Goal: Use online tool/utility: Utilize a website feature to perform a specific function

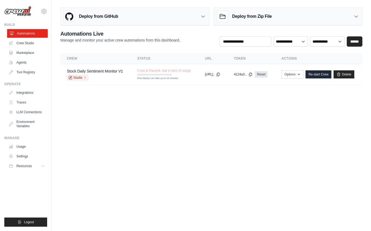
click at [24, 33] on link "Automations" at bounding box center [27, 33] width 41 height 9
click at [33, 43] on link "Crew Studio" at bounding box center [27, 43] width 41 height 9
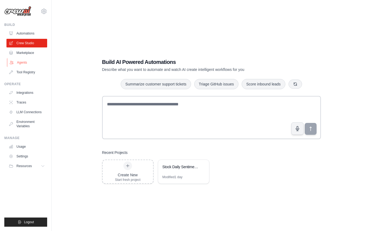
click at [26, 64] on link "Agents" at bounding box center [27, 62] width 41 height 9
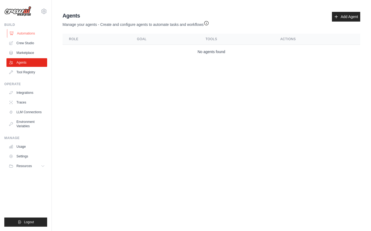
click at [28, 35] on link "Automations" at bounding box center [27, 33] width 41 height 9
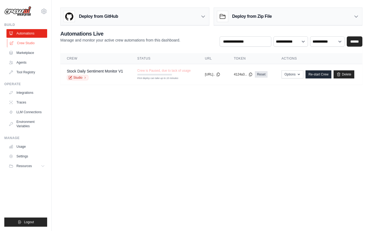
click at [28, 41] on link "Crew Studio" at bounding box center [27, 43] width 41 height 9
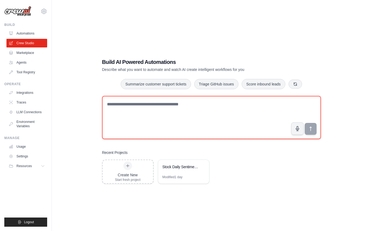
click at [134, 110] on textarea at bounding box center [211, 117] width 219 height 43
type textarea "*"
click at [204, 105] on textarea "**********" at bounding box center [211, 117] width 219 height 43
type textarea "**********"
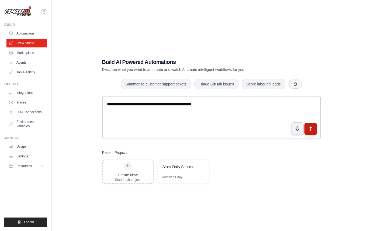
click at [310, 130] on icon "submit" at bounding box center [311, 129] width 2 height 4
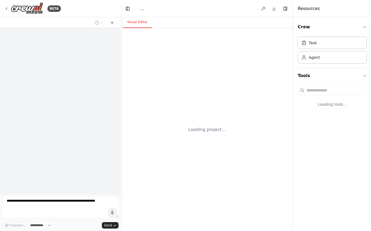
select select "****"
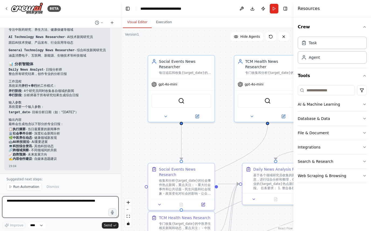
scroll to position [528, 0]
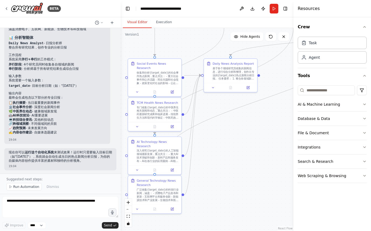
drag, startPoint x: 186, startPoint y: 152, endPoint x: 167, endPoint y: 50, distance: 104.0
click at [167, 50] on div ".deletable-edge-delete-btn { width: 20px; height: 20px; border: 0px solid #ffff…" at bounding box center [207, 129] width 173 height 203
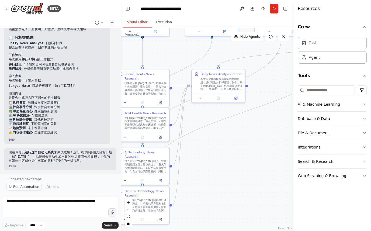
drag, startPoint x: 236, startPoint y: 149, endPoint x: 224, endPoint y: 159, distance: 16.0
click at [224, 159] on div ".deletable-edge-delete-btn { width: 20px; height: 20px; border: 0px solid #ffff…" at bounding box center [207, 129] width 173 height 203
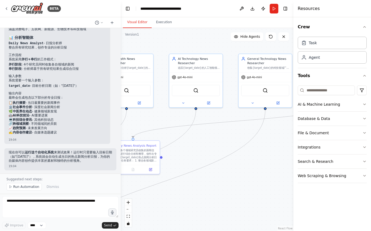
drag, startPoint x: 224, startPoint y: 159, endPoint x: 138, endPoint y: 231, distance: 111.3
click at [138, 231] on div ".deletable-edge-delete-btn { width: 20px; height: 20px; border: 0px solid #ffff…" at bounding box center [207, 129] width 173 height 203
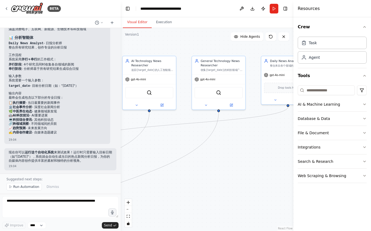
drag, startPoint x: 190, startPoint y: 192, endPoint x: 144, endPoint y: 194, distance: 46.7
click at [144, 194] on div ".deletable-edge-delete-btn { width: 20px; height: 20px; border: 0px solid #ffff…" at bounding box center [207, 129] width 173 height 203
click at [274, 9] on button "Run" at bounding box center [274, 9] width 9 height 10
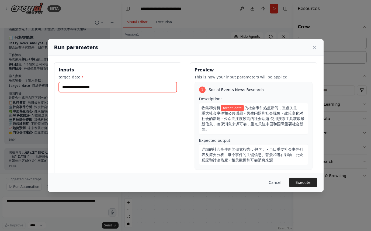
click at [144, 85] on input "target_date *" at bounding box center [118, 87] width 118 height 10
click at [112, 89] on input "target_date *" at bounding box center [118, 87] width 118 height 10
click at [103, 88] on input "target_date *" at bounding box center [118, 87] width 118 height 10
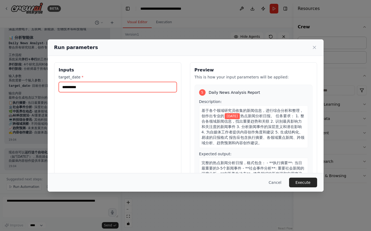
scroll to position [401, 0]
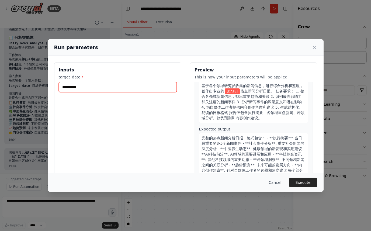
type input "**********"
click at [301, 188] on div "Cancel Execute" at bounding box center [186, 182] width 276 height 19
click at [305, 179] on button "Execute" at bounding box center [303, 183] width 28 height 10
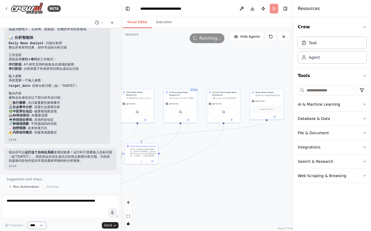
click at [39, 223] on select "****" at bounding box center [37, 225] width 18 height 7
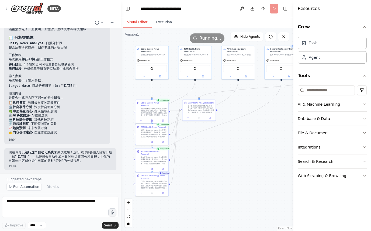
drag, startPoint x: 184, startPoint y: 170, endPoint x: 242, endPoint y: 126, distance: 72.2
click at [242, 126] on div ".deletable-edge-delete-btn { width: 20px; height: 20px; border: 0px solid #ffff…" at bounding box center [207, 129] width 173 height 203
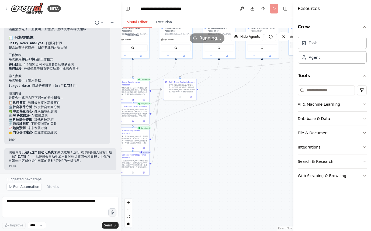
drag, startPoint x: 238, startPoint y: 139, endPoint x: 219, endPoint y: 118, distance: 28.2
click at [219, 118] on div ".deletable-edge-delete-btn { width: 20px; height: 20px; border: 0px solid #ffff…" at bounding box center [207, 129] width 173 height 203
click at [348, 146] on button "Integrations" at bounding box center [332, 147] width 69 height 14
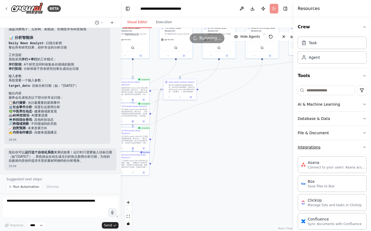
click at [348, 146] on button "Integrations" at bounding box center [332, 147] width 69 height 14
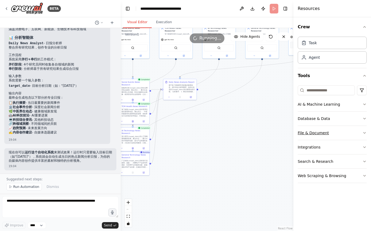
click at [351, 133] on button "File & Document" at bounding box center [332, 133] width 69 height 14
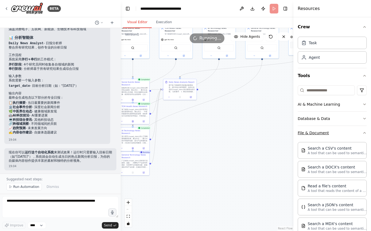
click at [351, 133] on button "File & Document" at bounding box center [332, 133] width 69 height 14
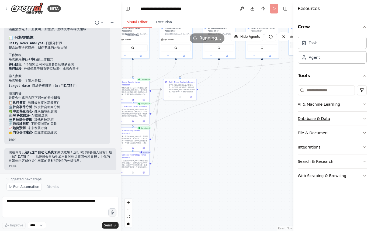
click at [353, 118] on button "Database & Data" at bounding box center [332, 119] width 69 height 14
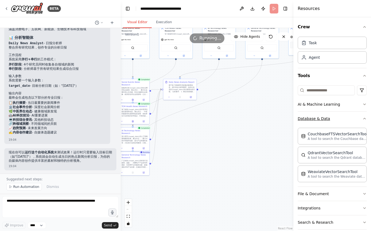
click at [353, 118] on button "Database & Data" at bounding box center [332, 119] width 69 height 14
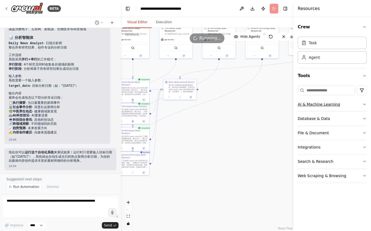
click at [358, 105] on button "AI & Machine Learning" at bounding box center [332, 104] width 69 height 14
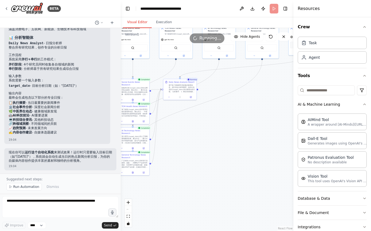
click at [221, 153] on div ".deletable-edge-delete-btn { width: 20px; height: 20px; border: 0px solid #ffff…" at bounding box center [207, 129] width 173 height 203
click at [139, 160] on div "广泛收集{target_date}的科技行业新闻，涵盖： - 消费电子产品发布和更新 - 互联网平台和服务创新 - 新能源技术和产业发展 - 生物技术和医疗科…" at bounding box center [135, 163] width 26 height 9
click at [202, 157] on div ".deletable-edge-delete-btn { width: 20px; height: 20px; border: 0px solid #ffff…" at bounding box center [207, 129] width 173 height 203
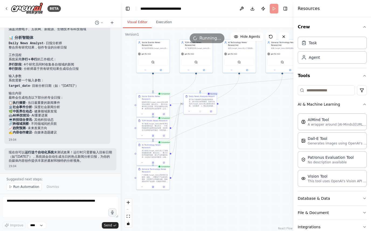
drag, startPoint x: 202, startPoint y: 157, endPoint x: 222, endPoint y: 171, distance: 24.7
click at [222, 171] on div ".deletable-edge-delete-btn { width: 20px; height: 20px; border: 0px solid #ffff…" at bounding box center [207, 129] width 173 height 203
click at [199, 111] on icon at bounding box center [200, 111] width 2 height 2
